Goal: Task Accomplishment & Management: Use online tool/utility

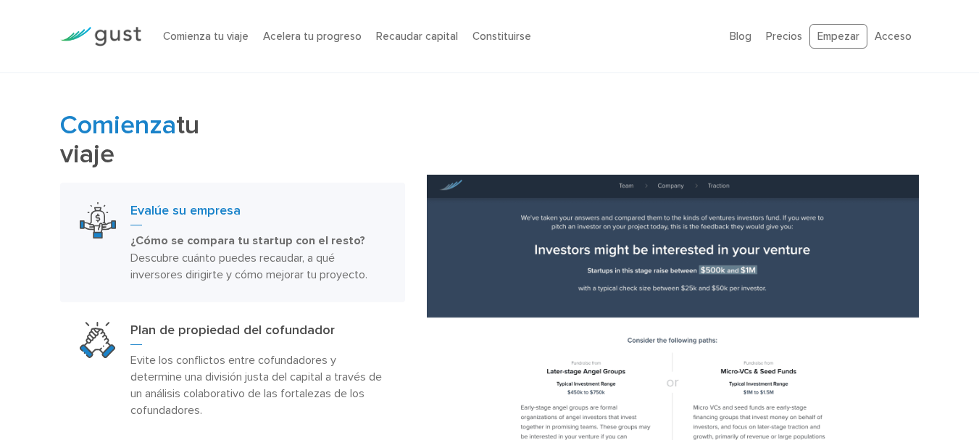
scroll to position [725, 0]
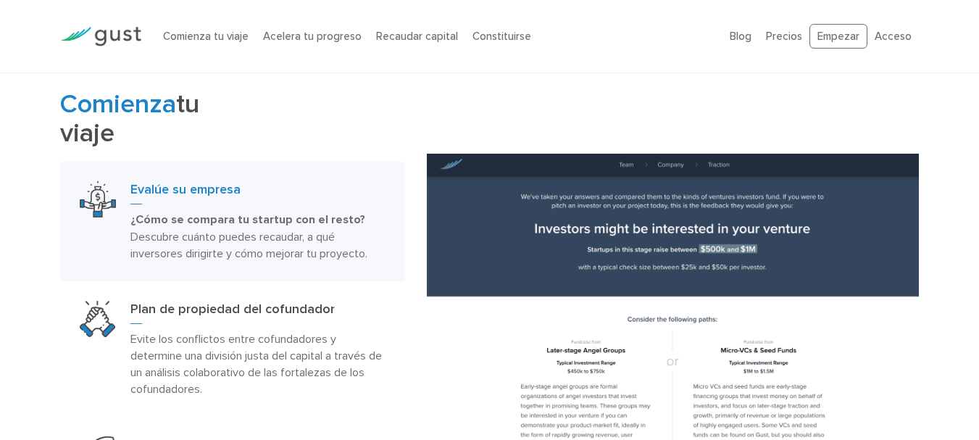
click at [254, 230] on font "Descubre cuánto puedes recaudar, a qué inversores dirigirte y cómo mejorar tu p…" at bounding box center [248, 245] width 237 height 30
click at [99, 181] on img at bounding box center [98, 199] width 36 height 36
click at [204, 182] on font "Evalúe su empresa" at bounding box center [185, 189] width 110 height 15
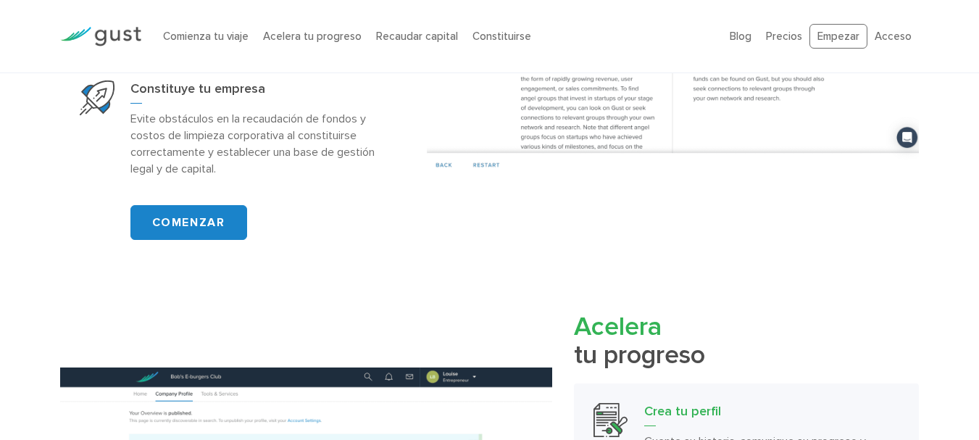
scroll to position [1087, 0]
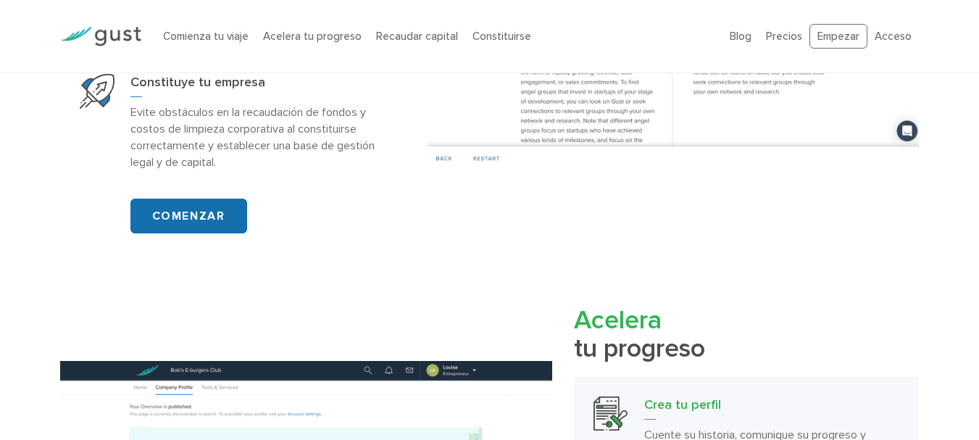
click at [193, 209] on font "COMENZAR" at bounding box center [188, 216] width 73 height 14
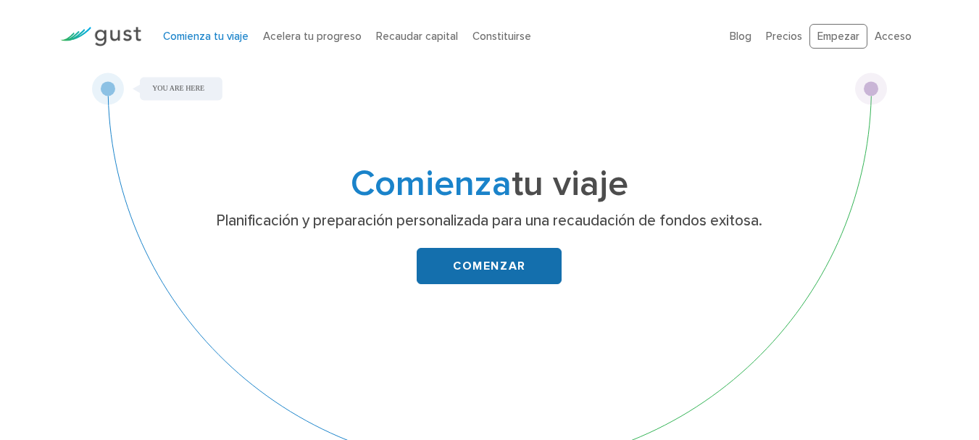
click at [482, 264] on font "COMENZAR" at bounding box center [489, 266] width 73 height 14
